Goal: Use online tool/utility: Utilize a website feature to perform a specific function

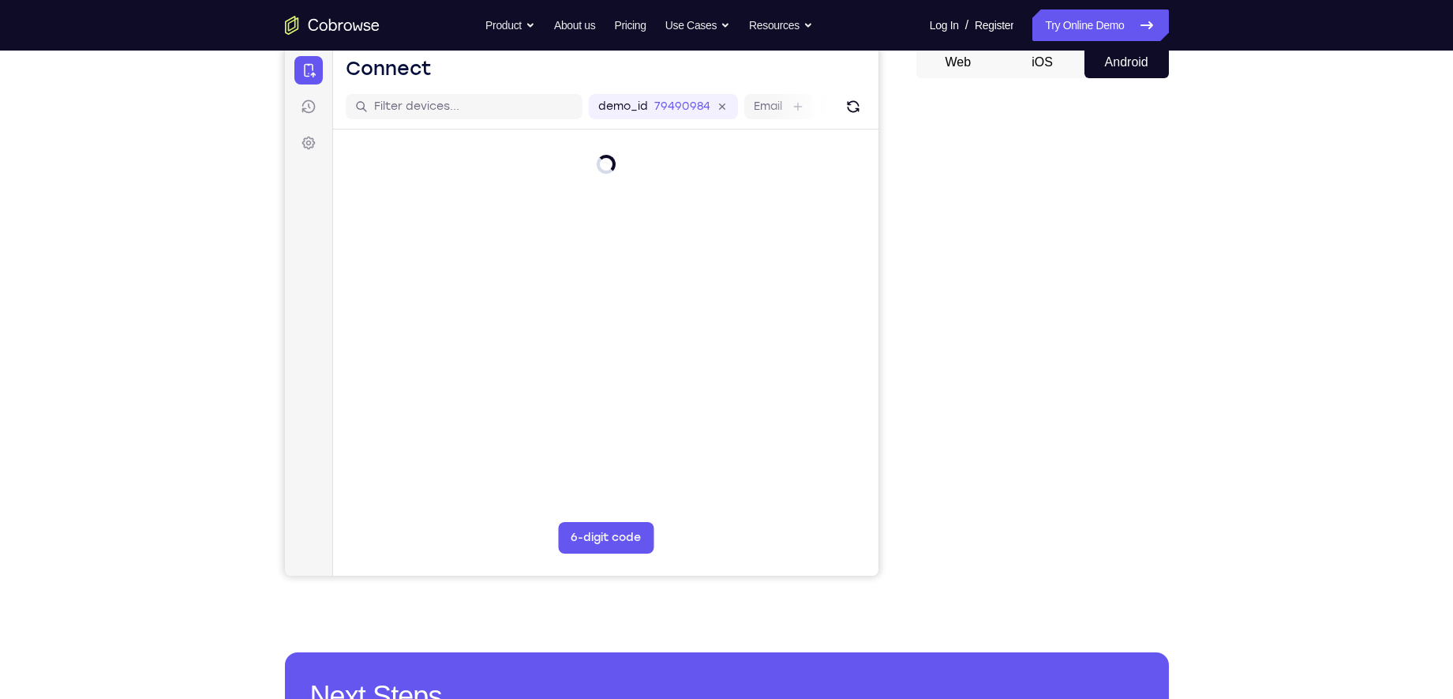
scroll to position [161, 0]
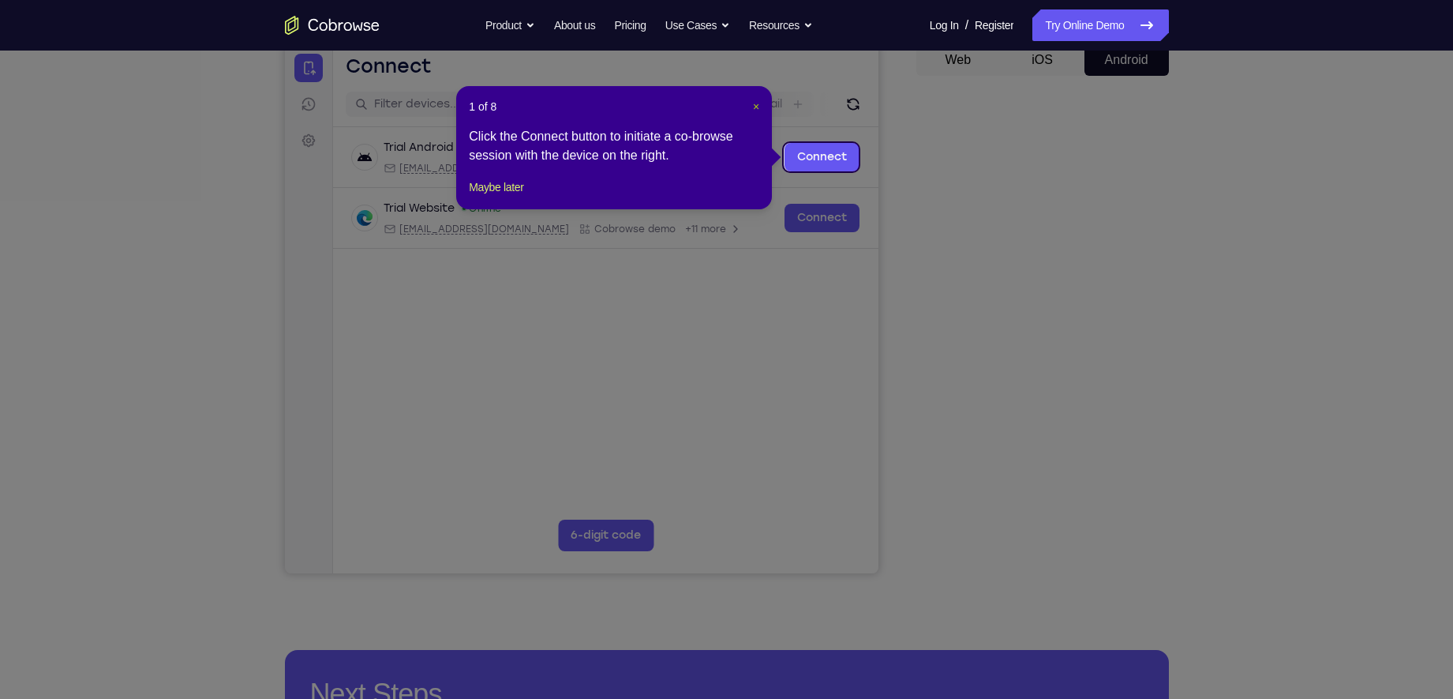
click at [753, 107] on span "×" at bounding box center [756, 106] width 6 height 13
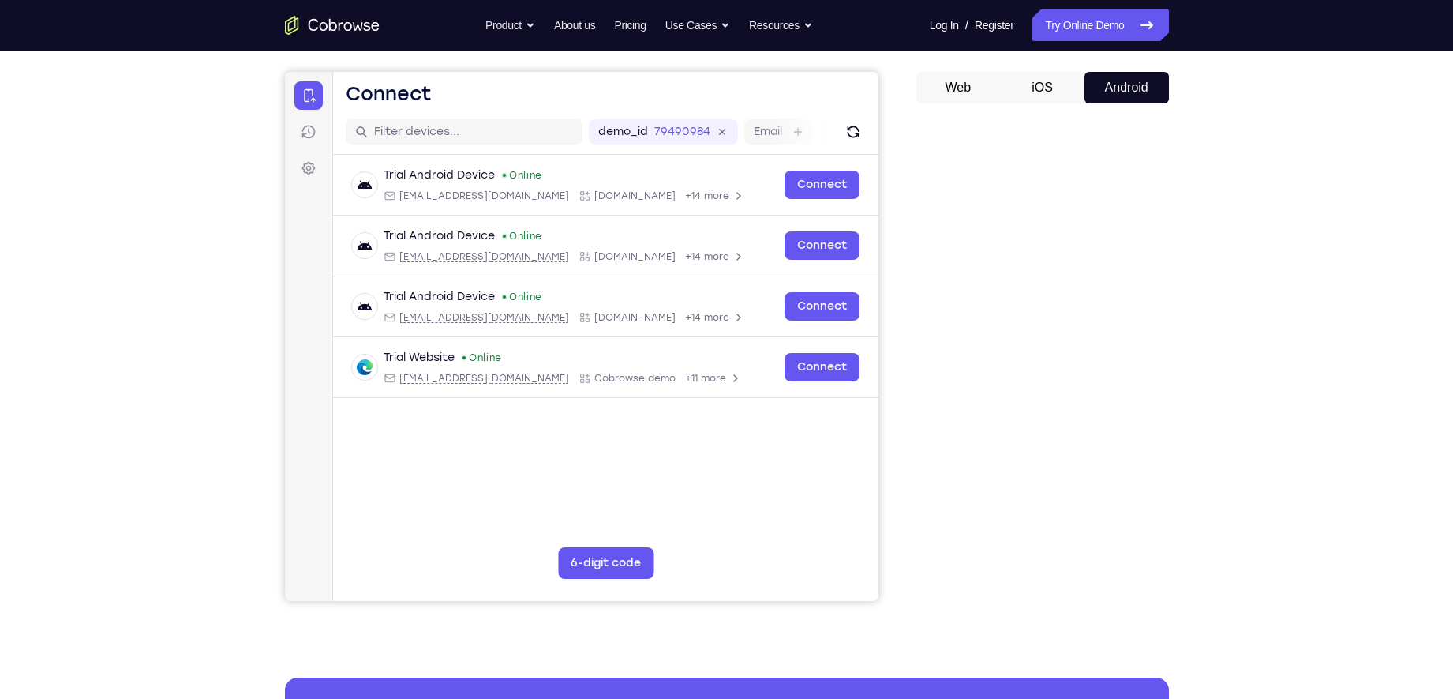
scroll to position [0, 0]
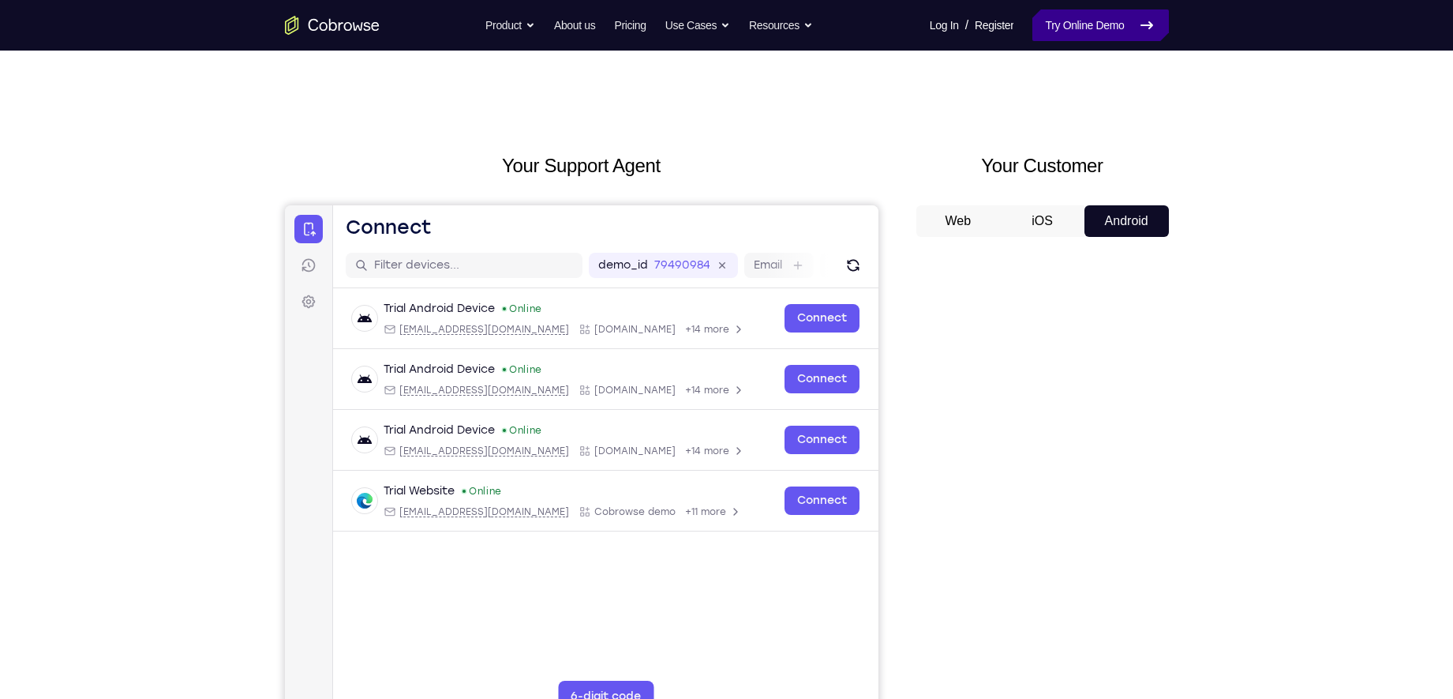
click at [1124, 24] on link "Try Online Demo" at bounding box center [1101, 25] width 136 height 32
click at [1127, 21] on link "Try Online Demo" at bounding box center [1101, 25] width 136 height 32
click at [1066, 15] on link "Try Online Demo" at bounding box center [1101, 25] width 136 height 32
click at [1068, 17] on link "Try Online Demo" at bounding box center [1101, 25] width 136 height 32
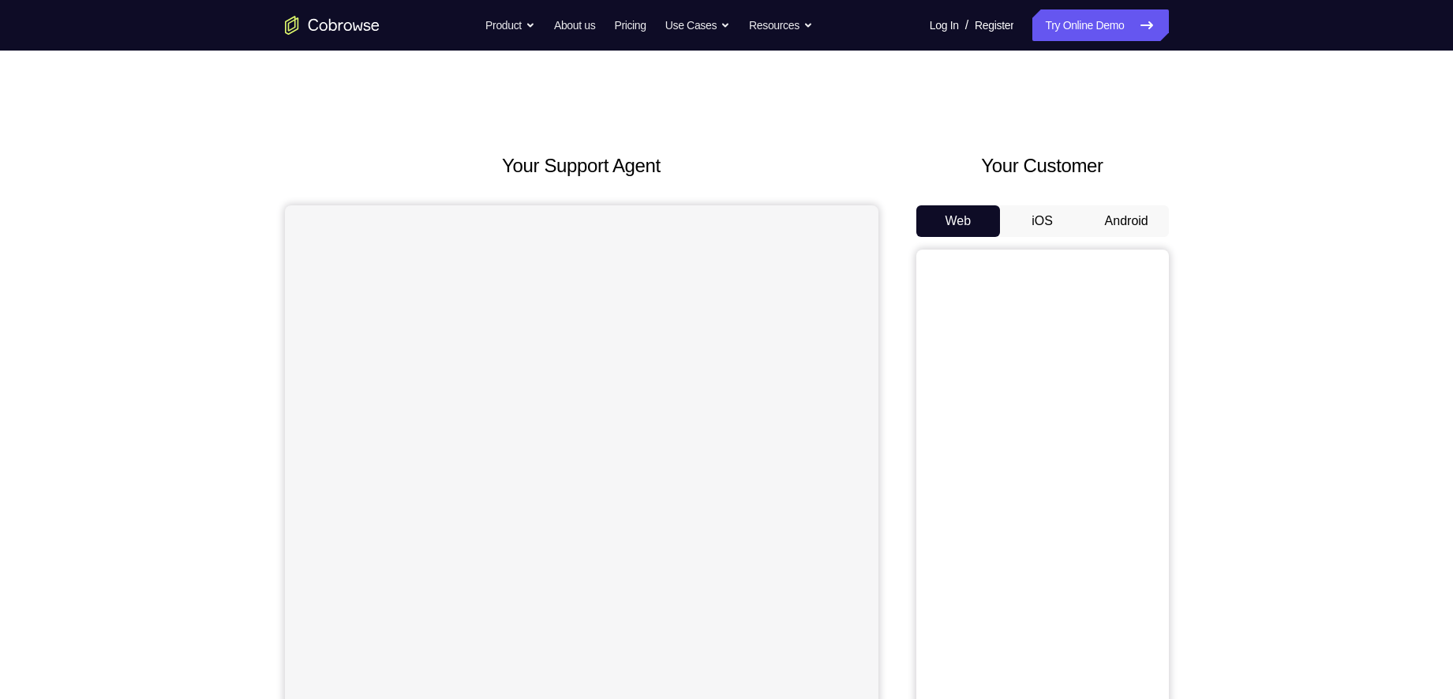
click at [1115, 210] on button "Android" at bounding box center [1127, 221] width 84 height 32
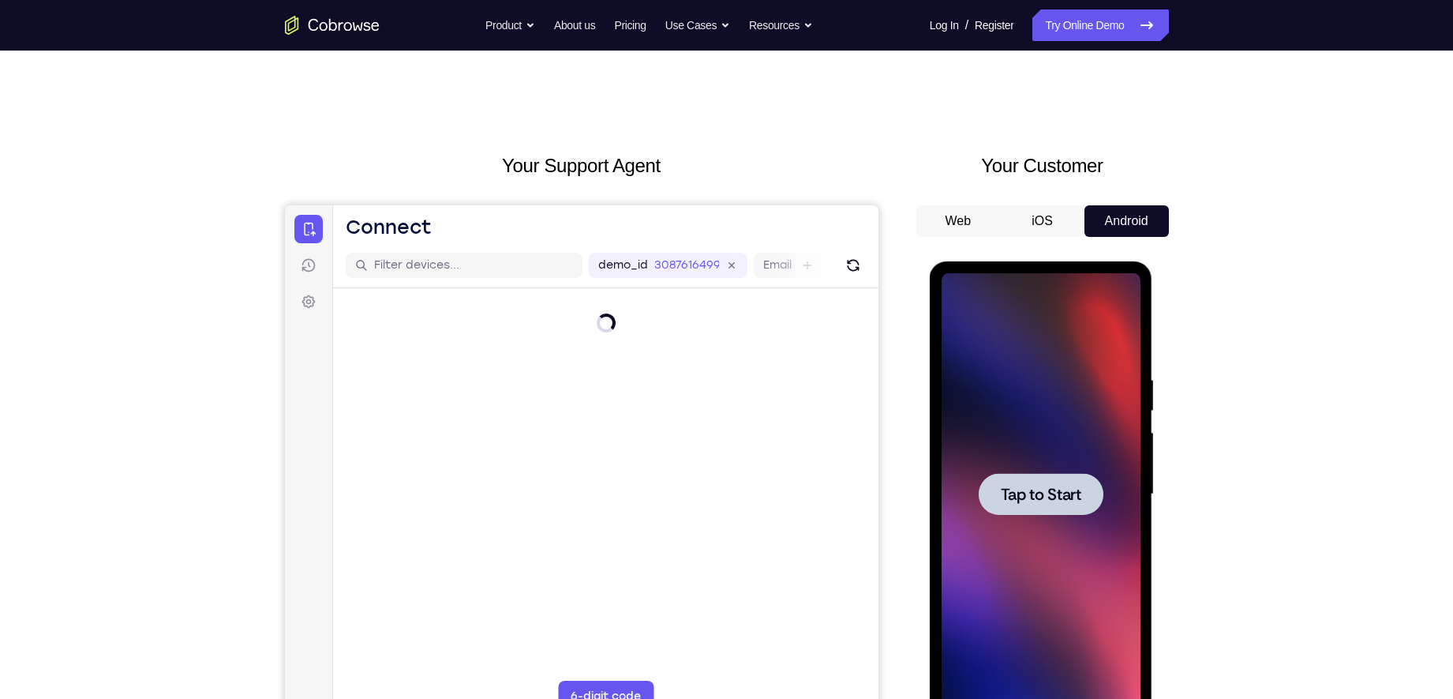
click at [1014, 493] on span "Tap to Start" at bounding box center [1041, 494] width 81 height 16
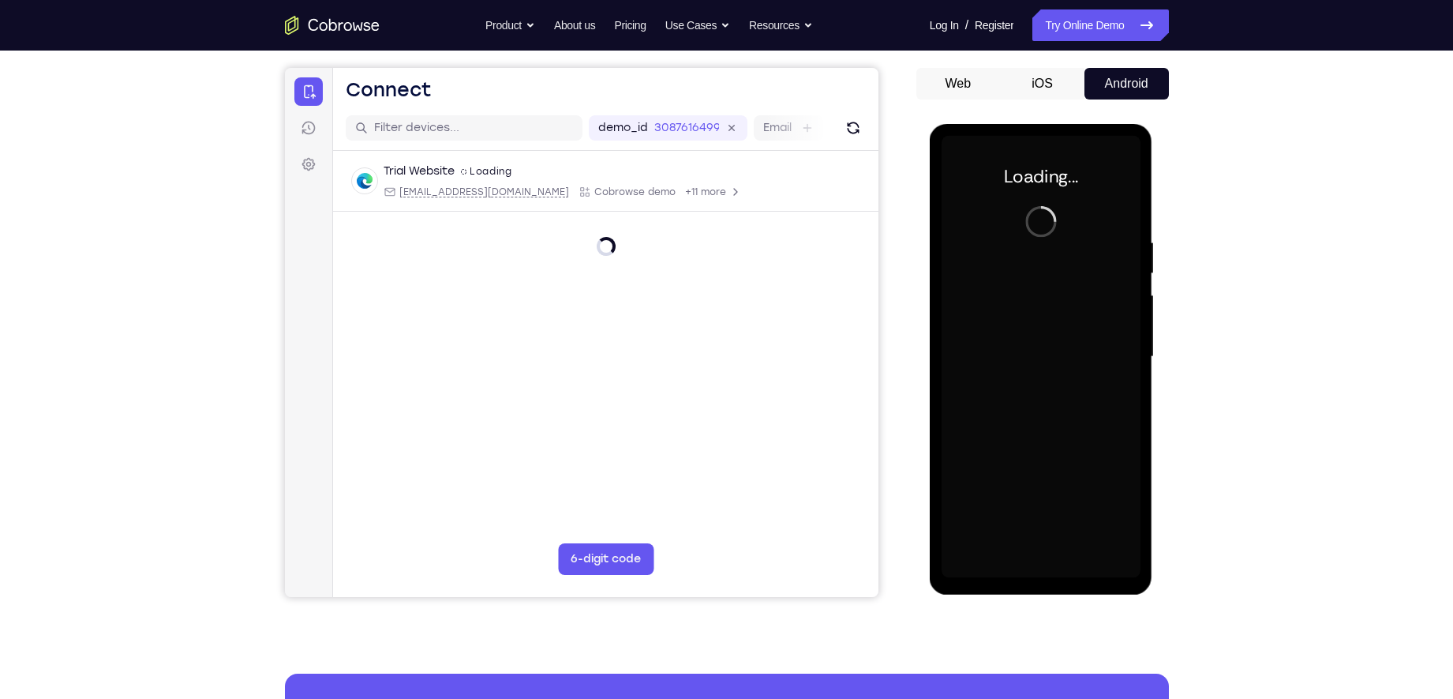
scroll to position [138, 0]
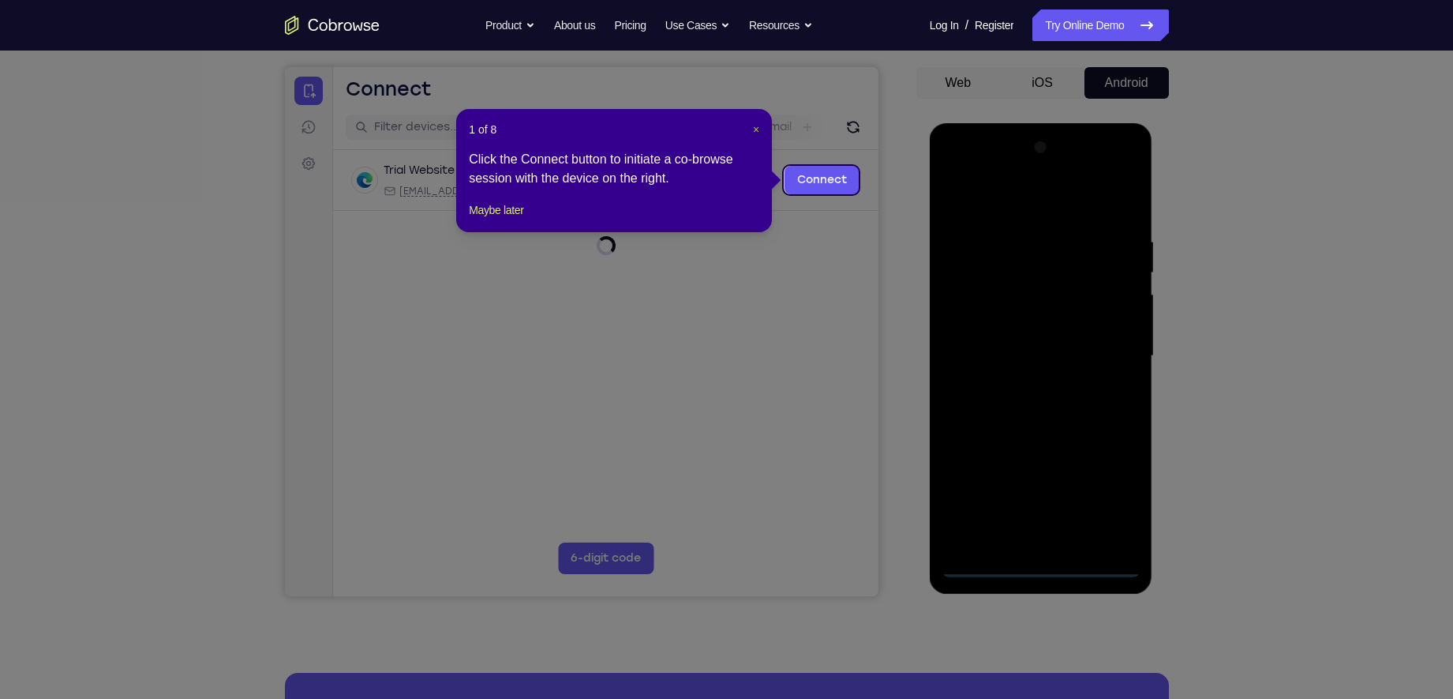
click at [753, 127] on span "×" at bounding box center [756, 129] width 6 height 13
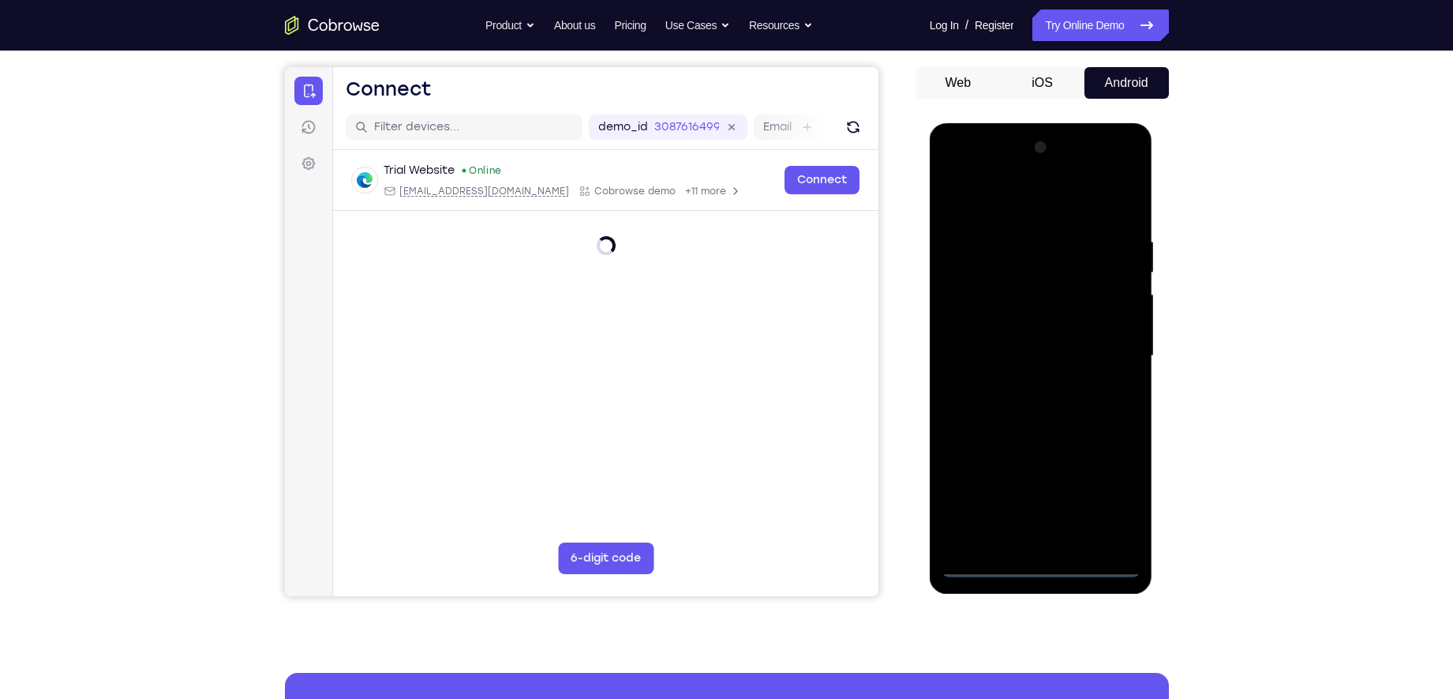
click at [1042, 549] on div at bounding box center [1041, 356] width 199 height 442
click at [1039, 570] on div at bounding box center [1041, 356] width 199 height 442
click at [1045, 565] on div at bounding box center [1041, 356] width 199 height 442
click at [1042, 563] on div at bounding box center [1041, 356] width 199 height 442
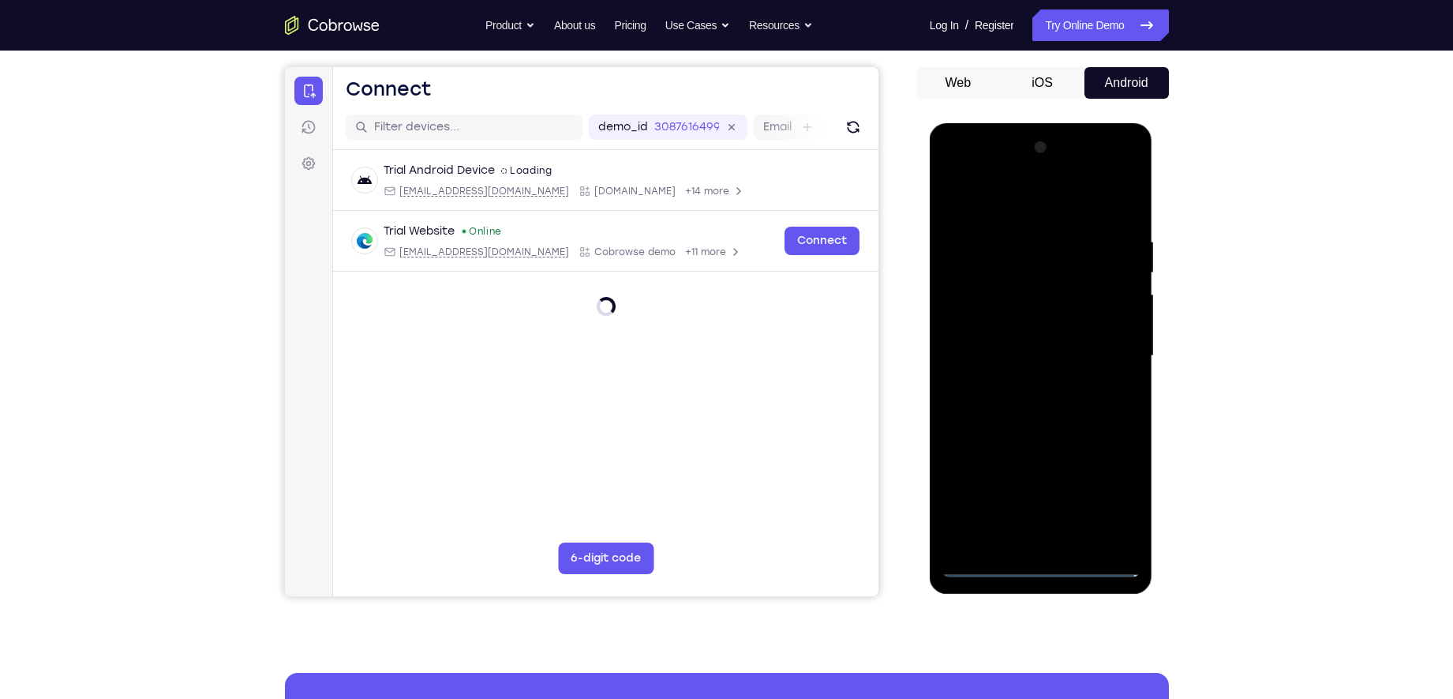
click at [1108, 496] on div at bounding box center [1041, 356] width 199 height 442
click at [1003, 201] on div at bounding box center [1041, 356] width 199 height 442
click at [988, 317] on div at bounding box center [1041, 356] width 199 height 442
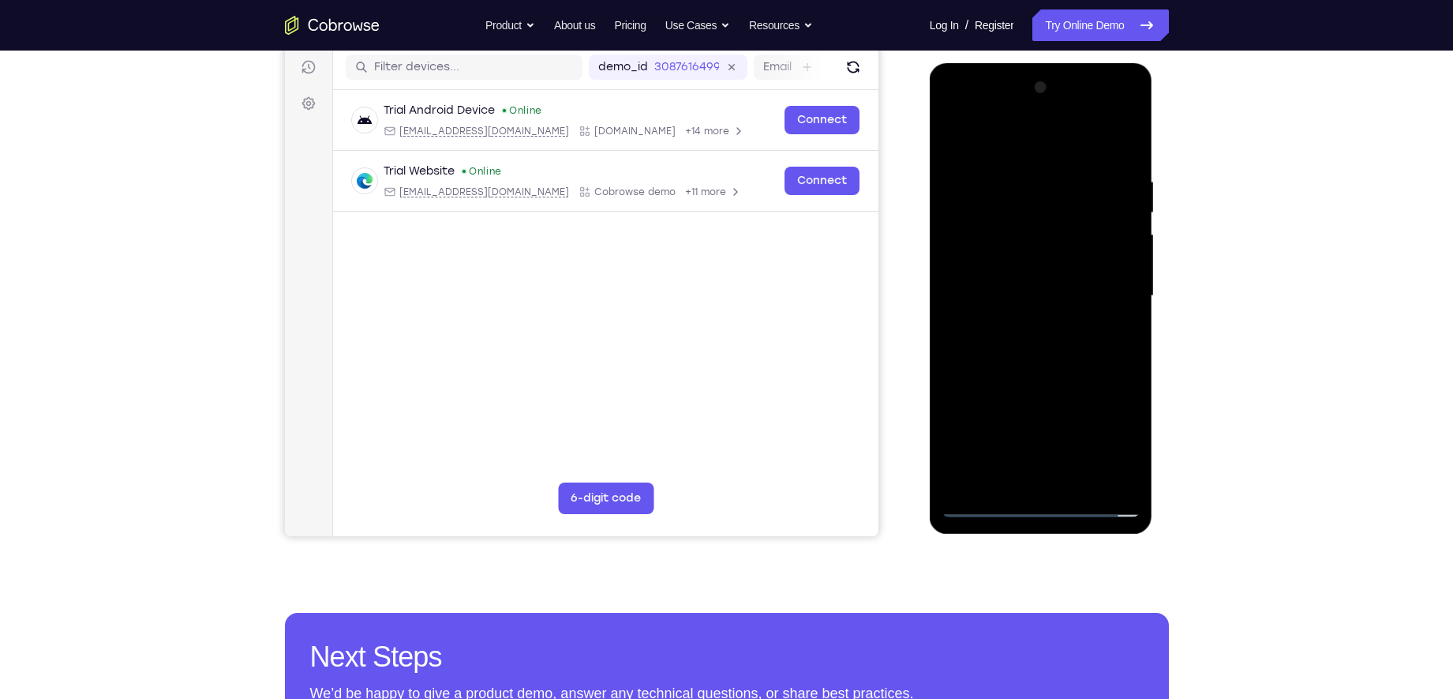
click at [1072, 281] on div at bounding box center [1041, 296] width 199 height 442
click at [1037, 296] on div at bounding box center [1041, 296] width 199 height 442
click at [1030, 247] on div at bounding box center [1041, 296] width 199 height 442
click at [1017, 284] on div at bounding box center [1041, 296] width 199 height 442
click at [1019, 313] on div at bounding box center [1041, 296] width 199 height 442
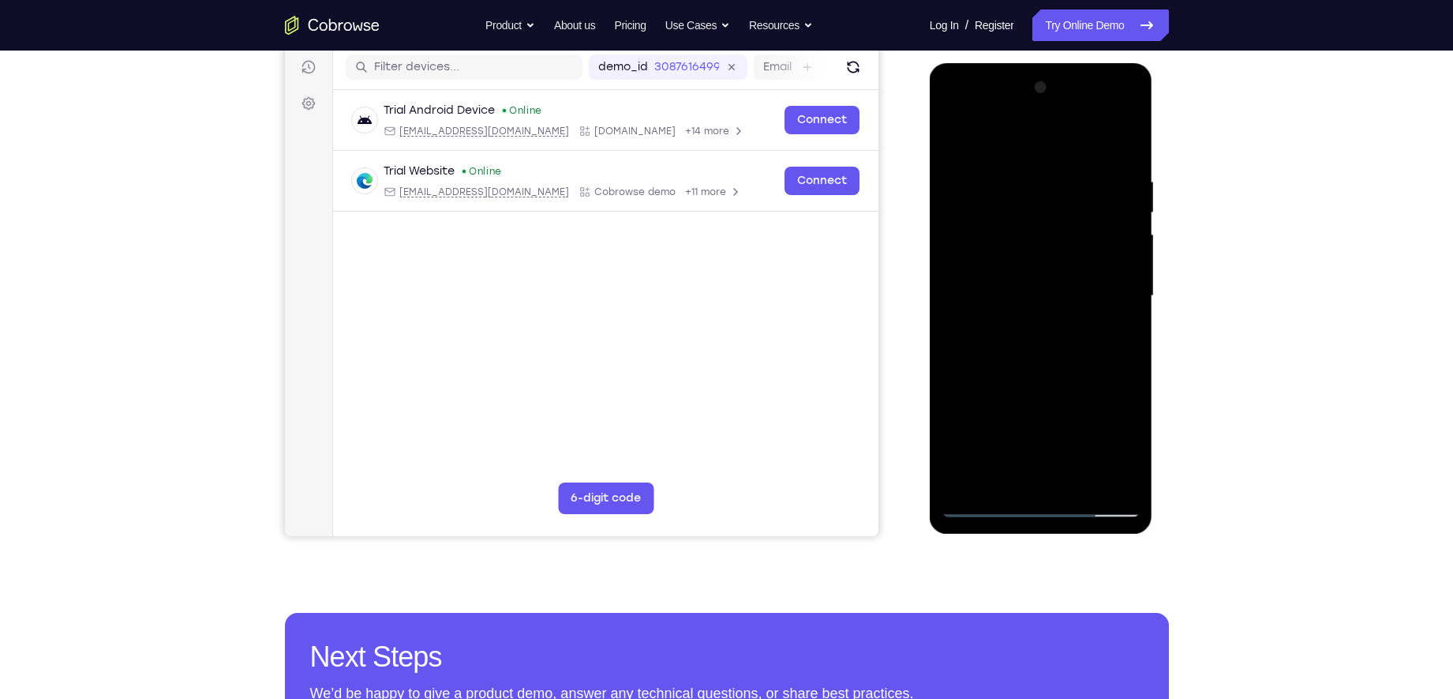
drag, startPoint x: 995, startPoint y: 148, endPoint x: 1235, endPoint y: 146, distance: 240.8
click at [1155, 146] on html "Online web based iOS Simulators and Android Emulators. Run iPhone, iPad, Mobile…" at bounding box center [1042, 300] width 225 height 474
drag, startPoint x: 1093, startPoint y: 345, endPoint x: 1074, endPoint y: 238, distance: 108.2
click at [1074, 238] on div at bounding box center [1041, 296] width 199 height 442
click at [1048, 473] on div at bounding box center [1041, 296] width 199 height 442
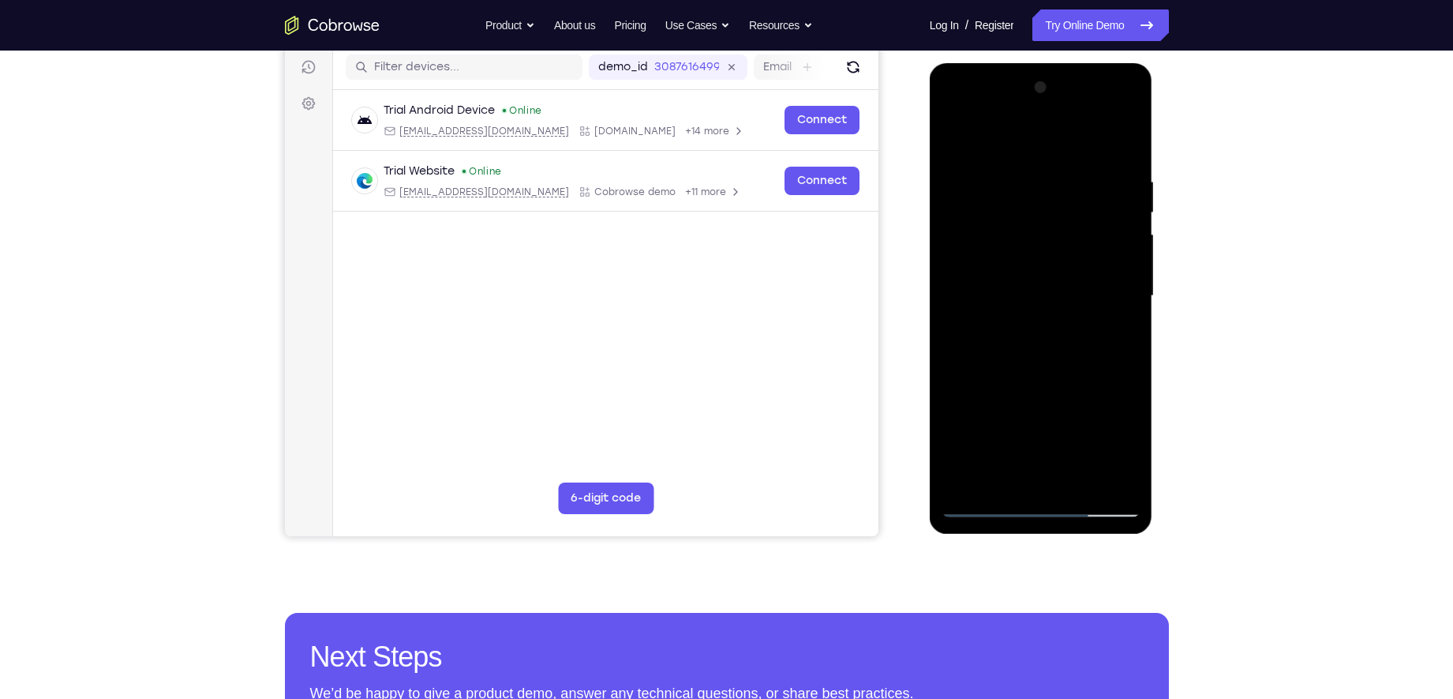
drag, startPoint x: 1050, startPoint y: 424, endPoint x: 1041, endPoint y: 252, distance: 172.3
click at [1041, 252] on div at bounding box center [1041, 296] width 199 height 442
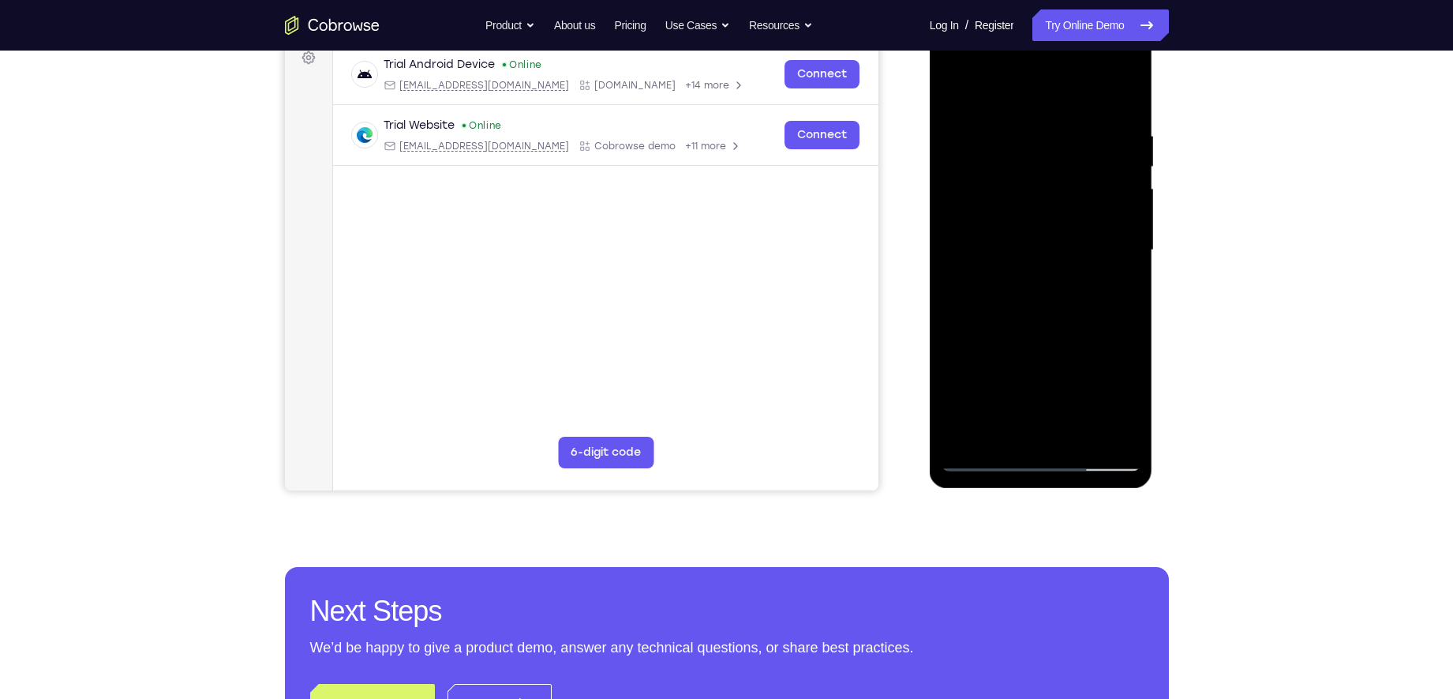
scroll to position [243, 0]
drag, startPoint x: 1032, startPoint y: 306, endPoint x: 1023, endPoint y: 182, distance: 124.2
click at [1023, 182] on div at bounding box center [1041, 251] width 199 height 442
drag, startPoint x: 1029, startPoint y: 324, endPoint x: 1033, endPoint y: 195, distance: 129.5
click at [1033, 195] on div at bounding box center [1041, 251] width 199 height 442
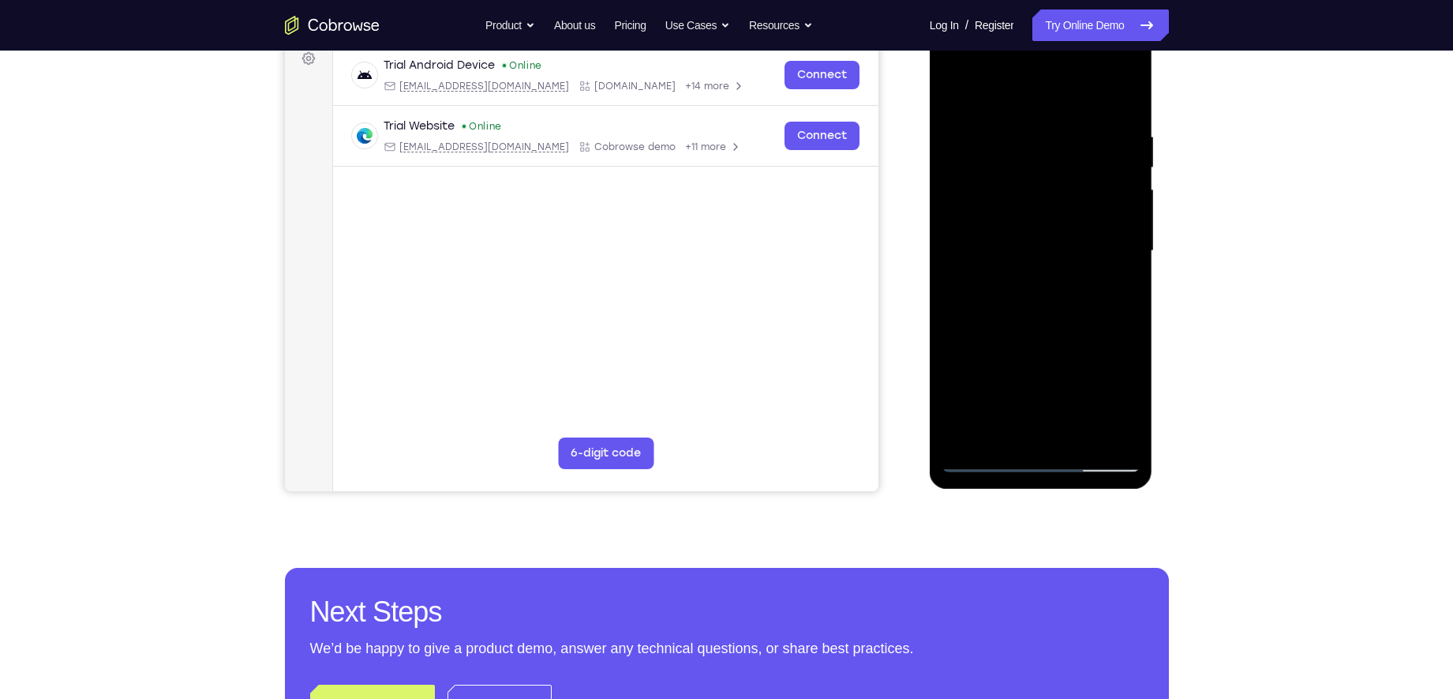
drag, startPoint x: 1034, startPoint y: 340, endPoint x: 1029, endPoint y: 217, distance: 123.2
click at [1029, 217] on div at bounding box center [1041, 251] width 199 height 442
